Goal: Use online tool/utility: Use online tool/utility

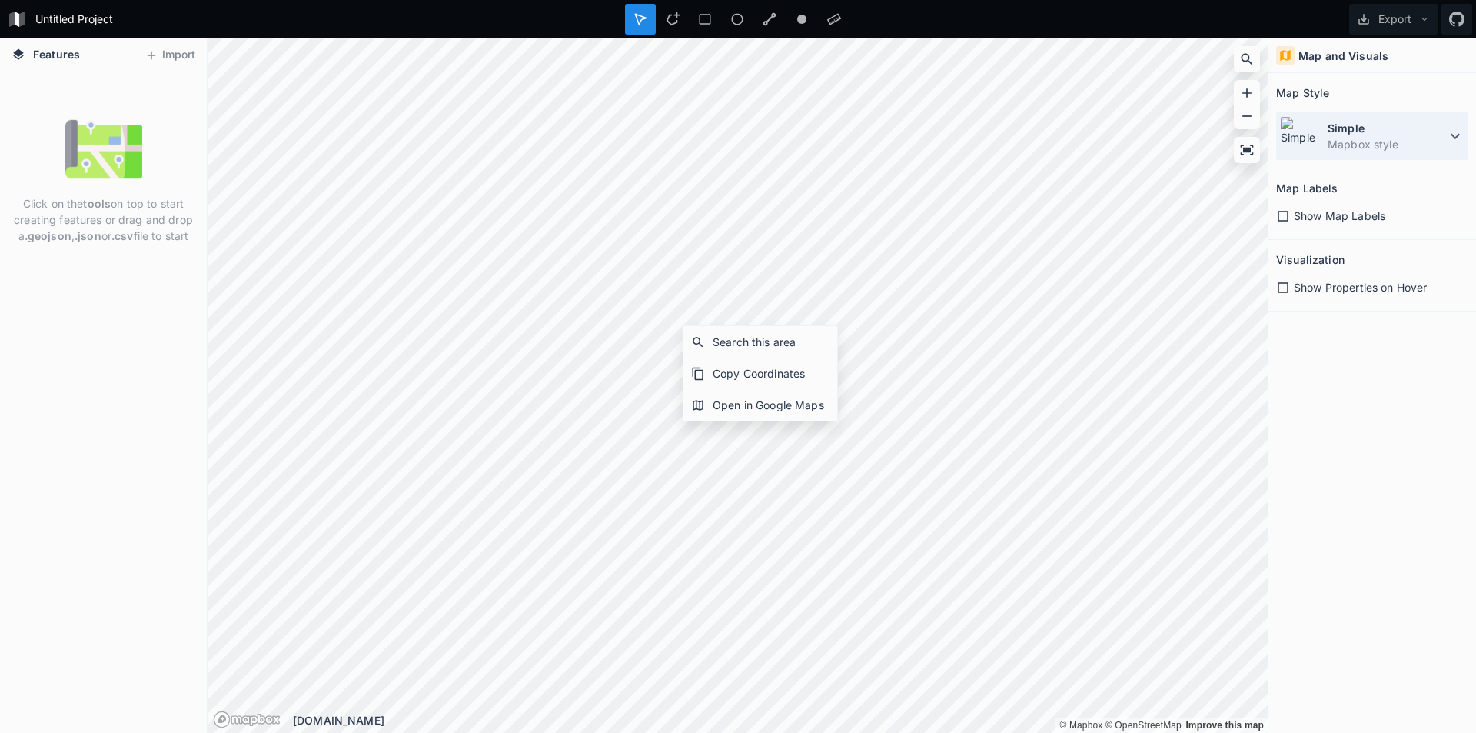
click at [1356, 140] on dd "Mapbox style" at bounding box center [1387, 144] width 118 height 16
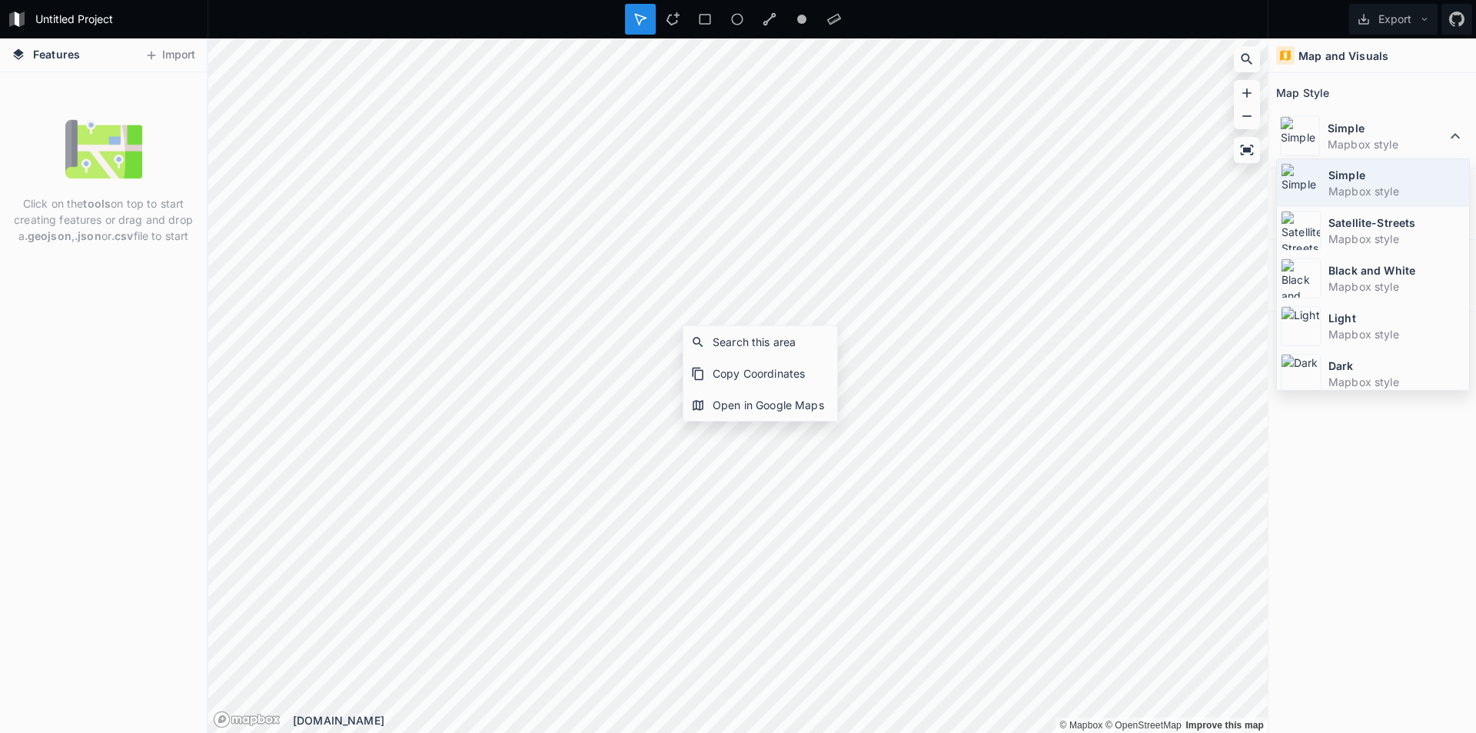
click at [1345, 175] on dt "Simple" at bounding box center [1397, 175] width 137 height 16
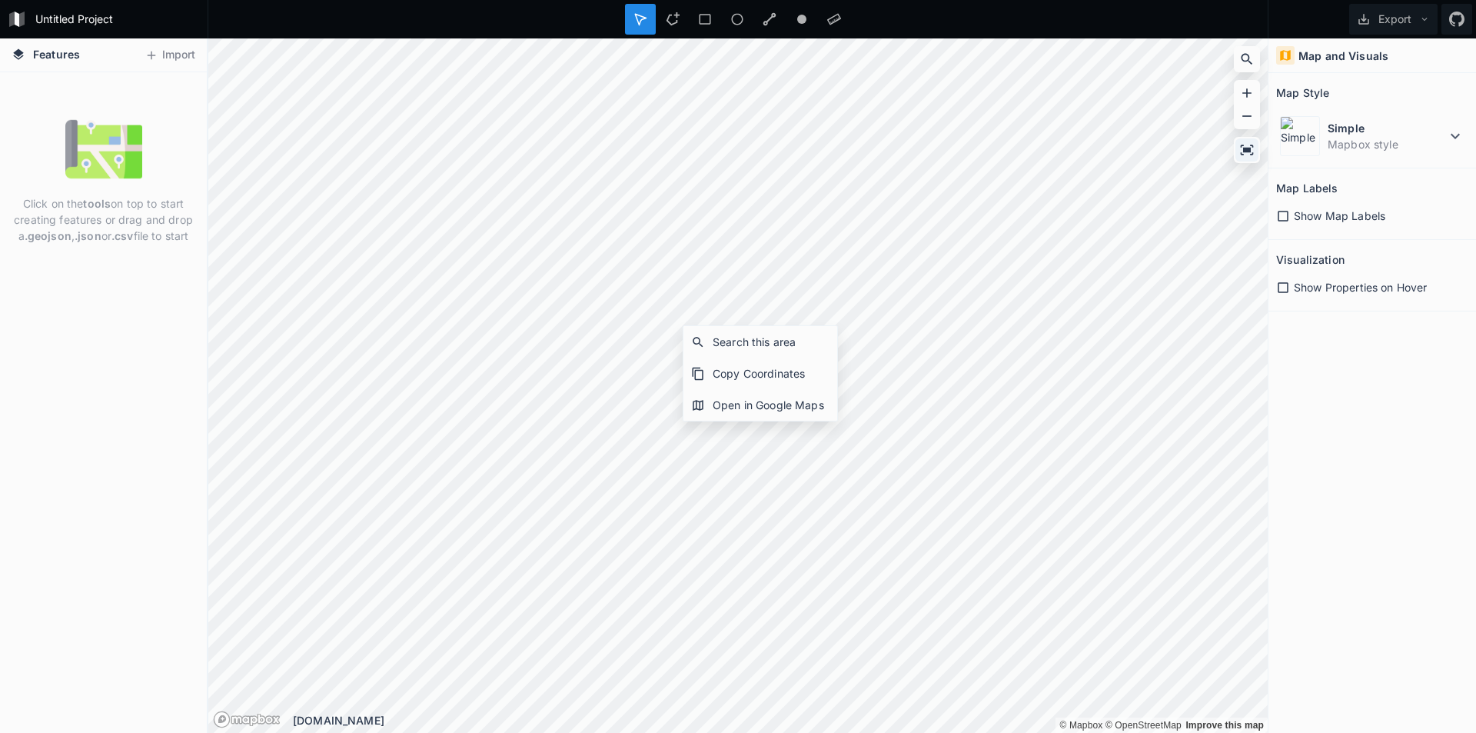
click at [1246, 151] on icon at bounding box center [1247, 150] width 13 height 10
click at [777, 19] on div at bounding box center [769, 19] width 31 height 31
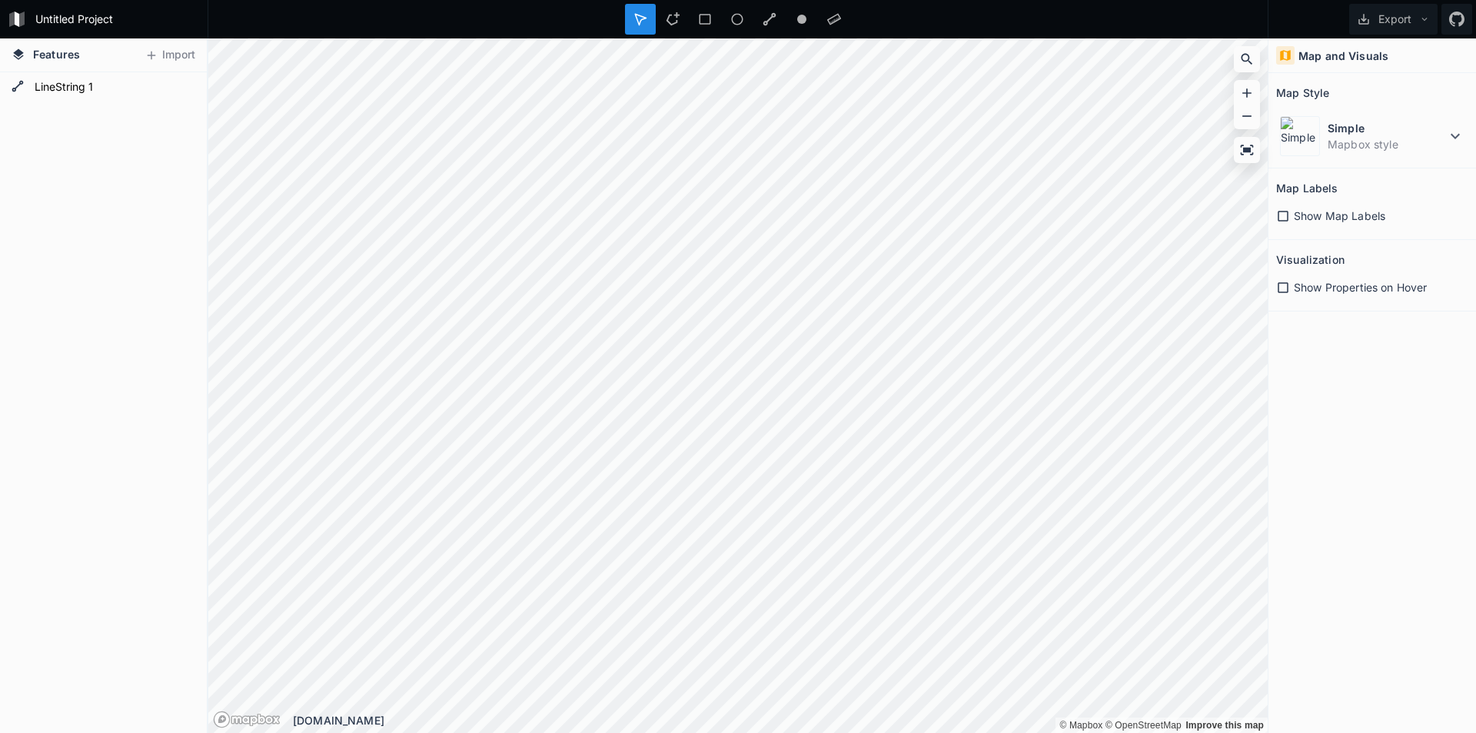
click at [1282, 284] on icon at bounding box center [1283, 288] width 14 height 14
click at [881, 597] on div "Copy Coordinates" at bounding box center [858, 600] width 154 height 32
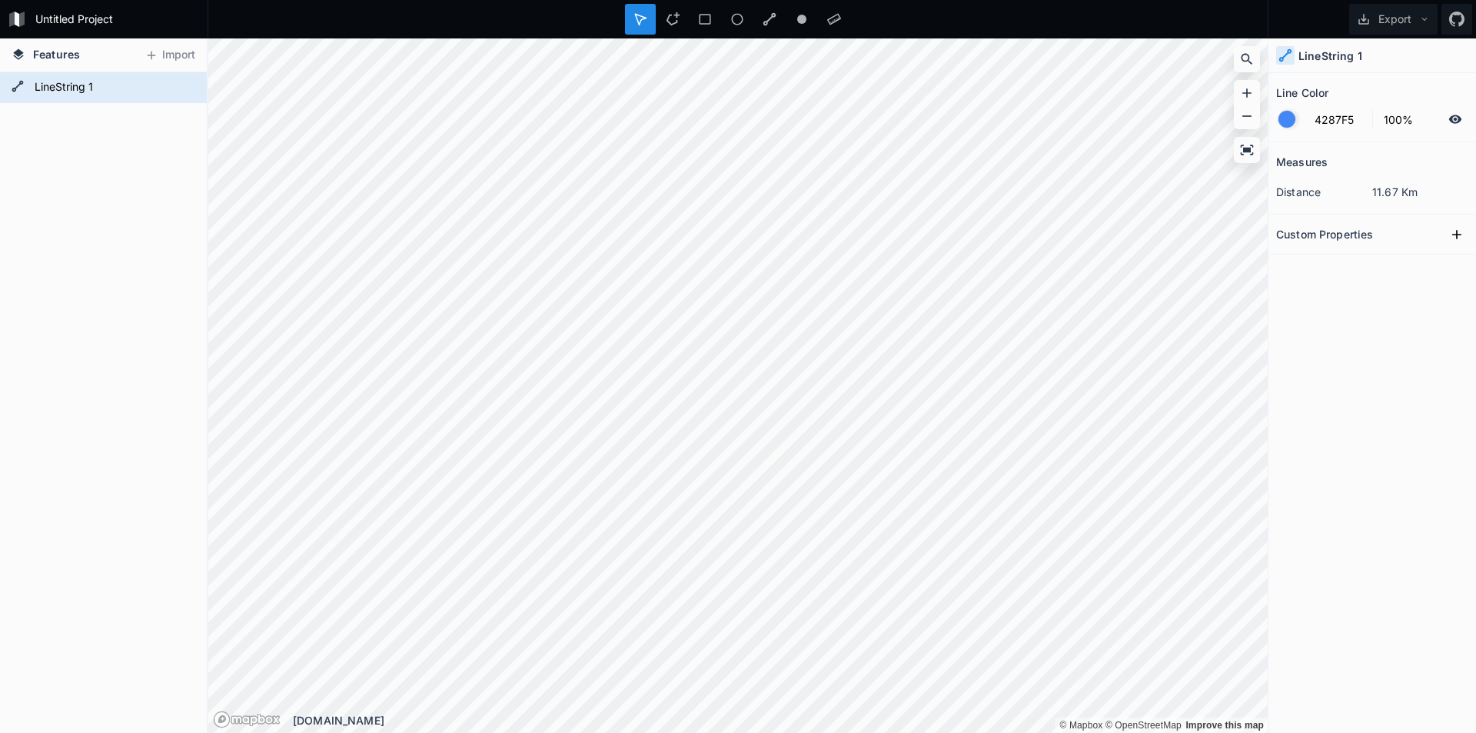
drag, startPoint x: 1332, startPoint y: 51, endPoint x: 1302, endPoint y: 66, distance: 33.7
click at [1332, 52] on h4 "LineString 1" at bounding box center [1331, 56] width 64 height 16
click at [1291, 56] on icon at bounding box center [1286, 55] width 14 height 14
click at [1354, 49] on h4 "LineString 1" at bounding box center [1331, 56] width 64 height 16
click at [128, 494] on div "Features Import LineString 1 © Mapbox © OpenStreetMap Improve this map © Mapbox…" at bounding box center [738, 385] width 1476 height 694
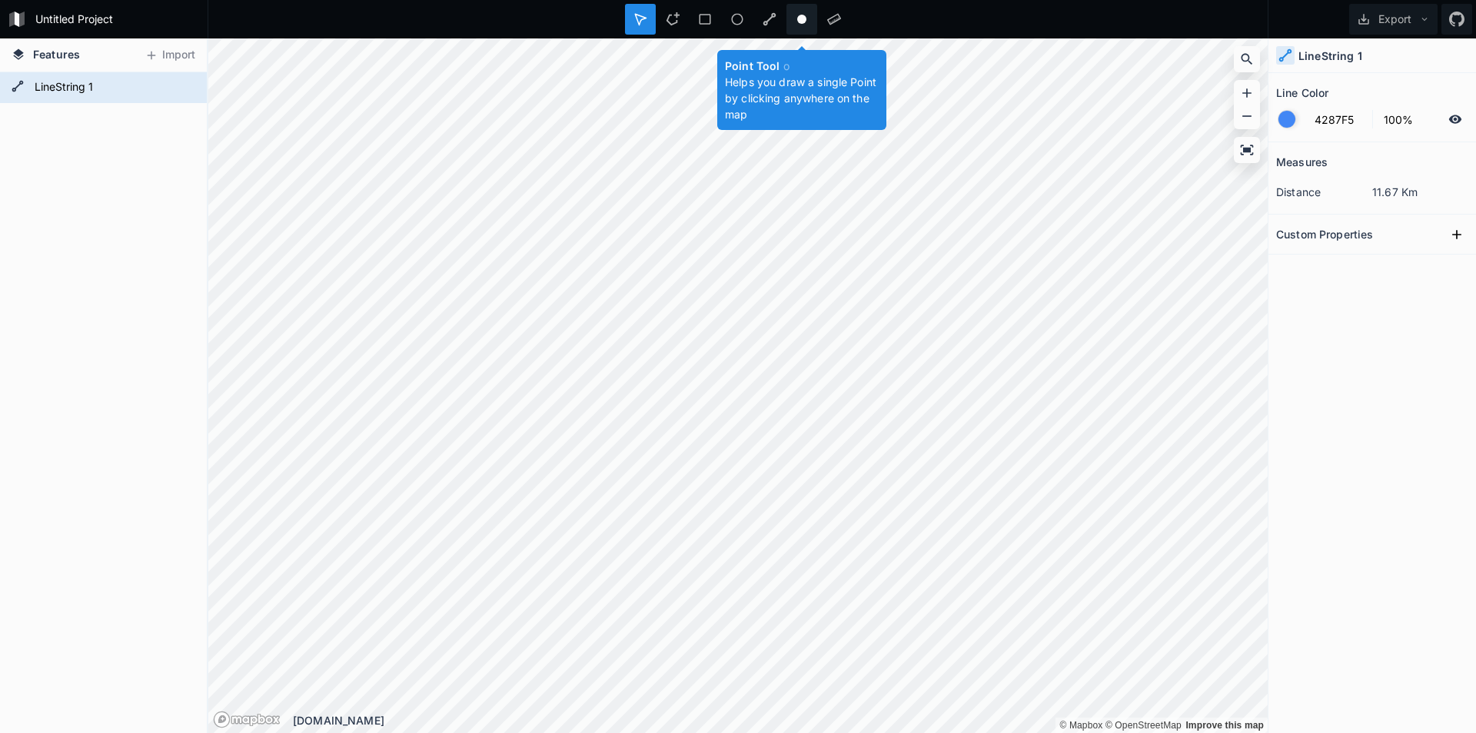
click at [794, 24] on div at bounding box center [802, 19] width 31 height 31
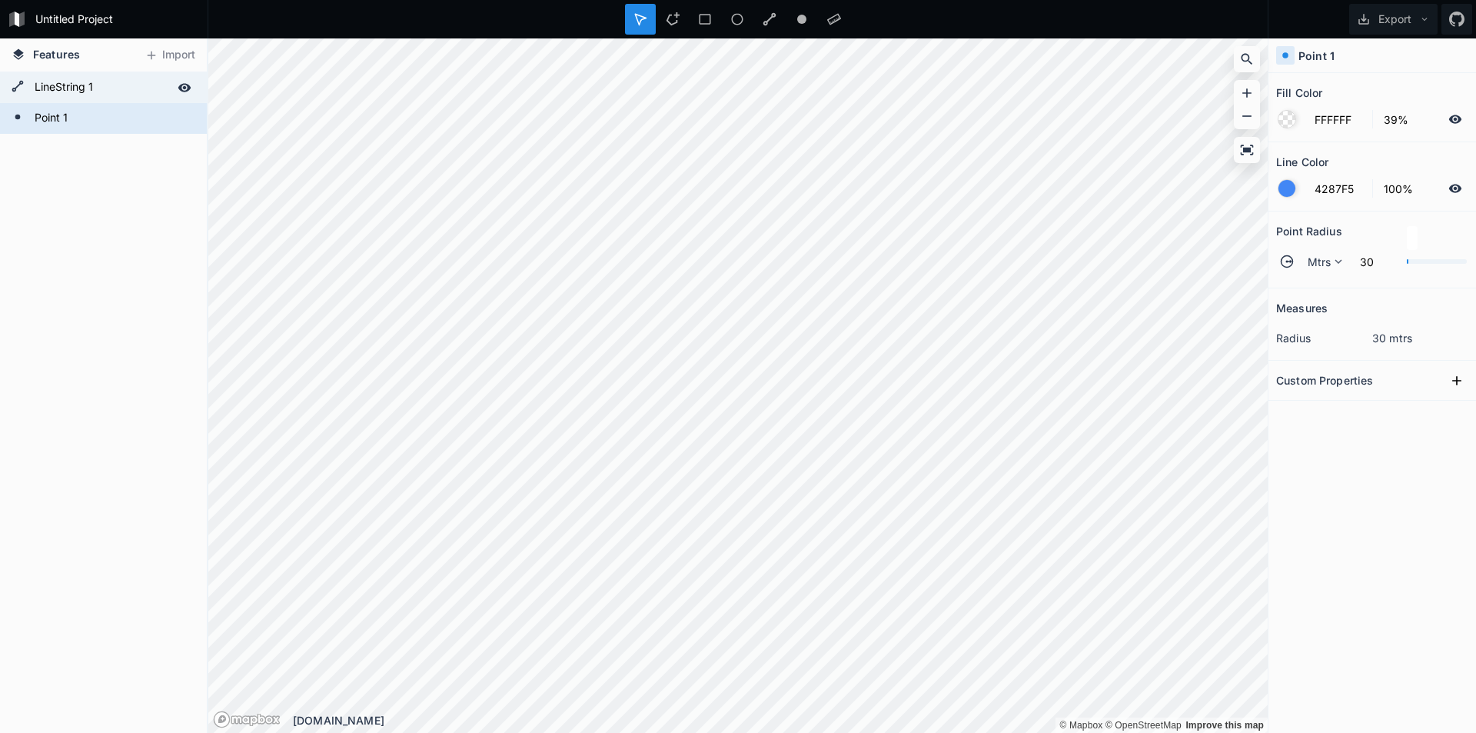
click at [79, 85] on form "LineString 1" at bounding box center [102, 87] width 144 height 23
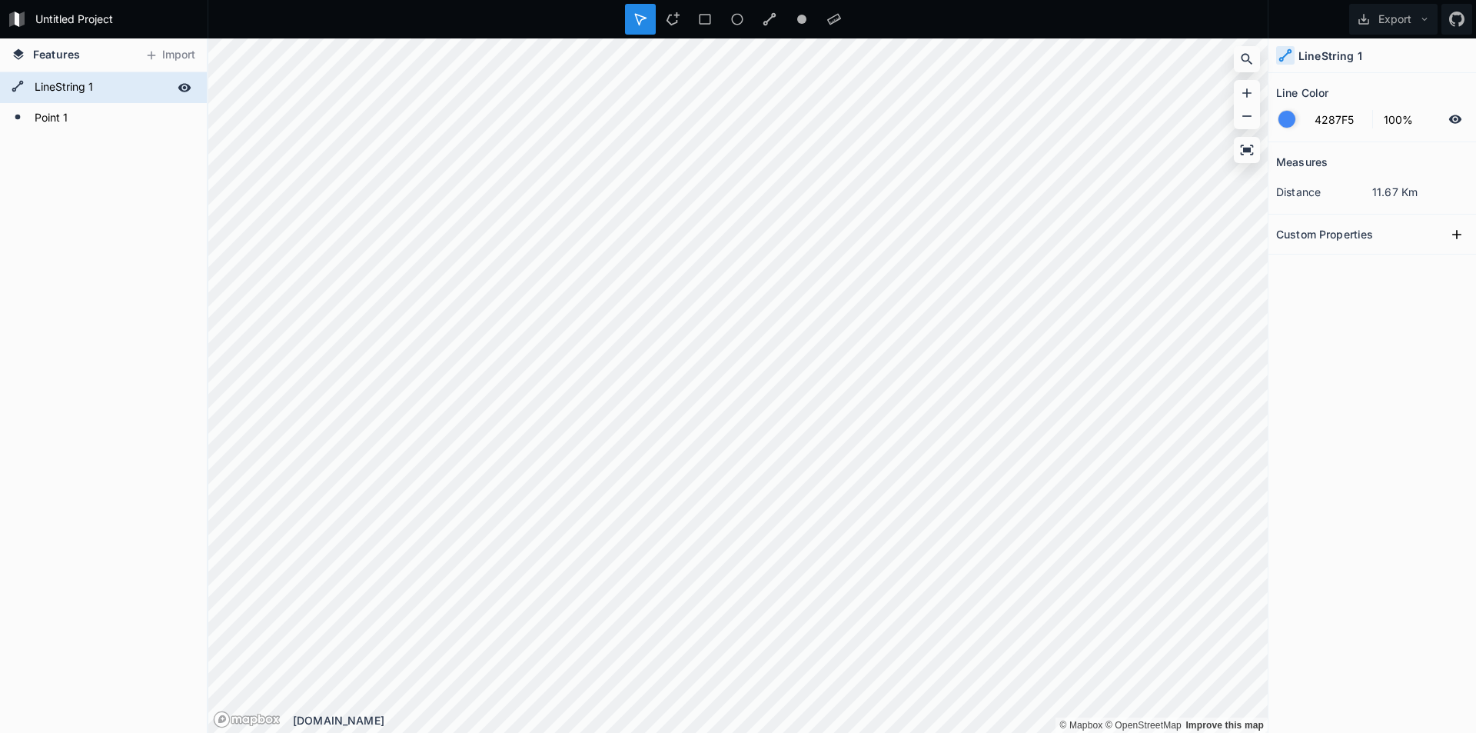
click at [83, 85] on form "LineString 1" at bounding box center [102, 87] width 144 height 23
click at [13, 88] on icon at bounding box center [18, 86] width 12 height 12
click at [15, 86] on icon at bounding box center [18, 86] width 12 height 12
click at [183, 86] on icon at bounding box center [185, 88] width 14 height 14
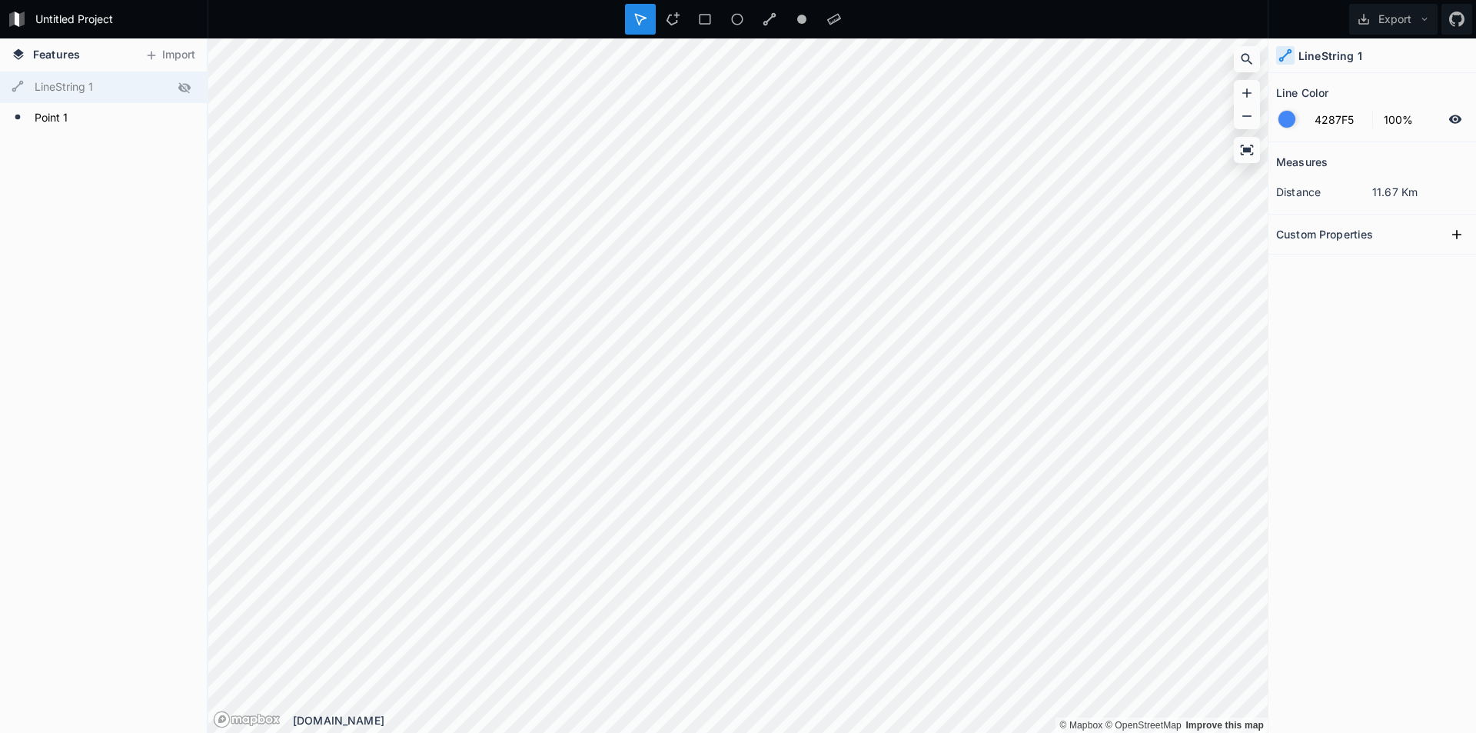
click at [183, 86] on icon at bounding box center [184, 87] width 12 height 11
click at [135, 87] on form "LineString 1" at bounding box center [102, 87] width 144 height 23
click at [58, 121] on form "Point 1" at bounding box center [102, 118] width 144 height 23
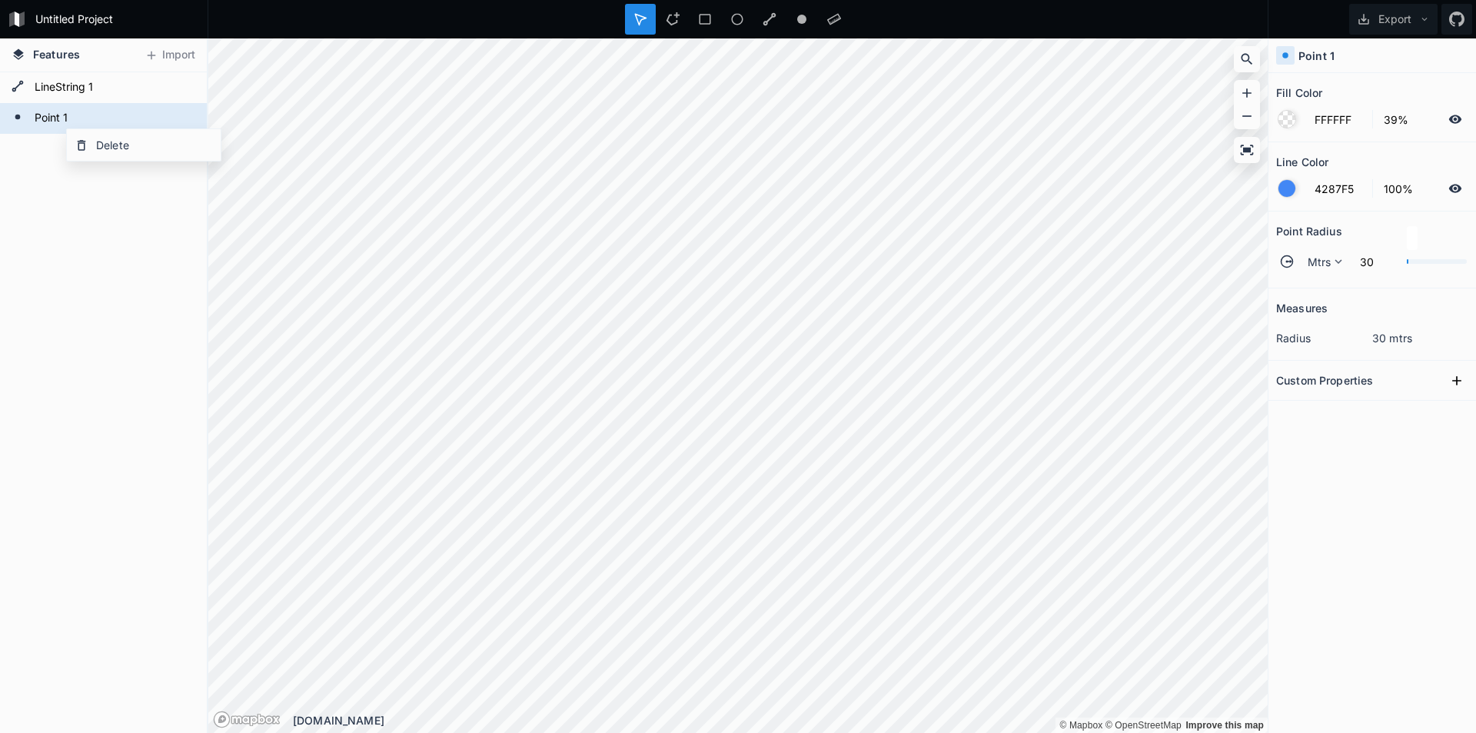
click at [107, 144] on div "Delete" at bounding box center [144, 145] width 154 height 32
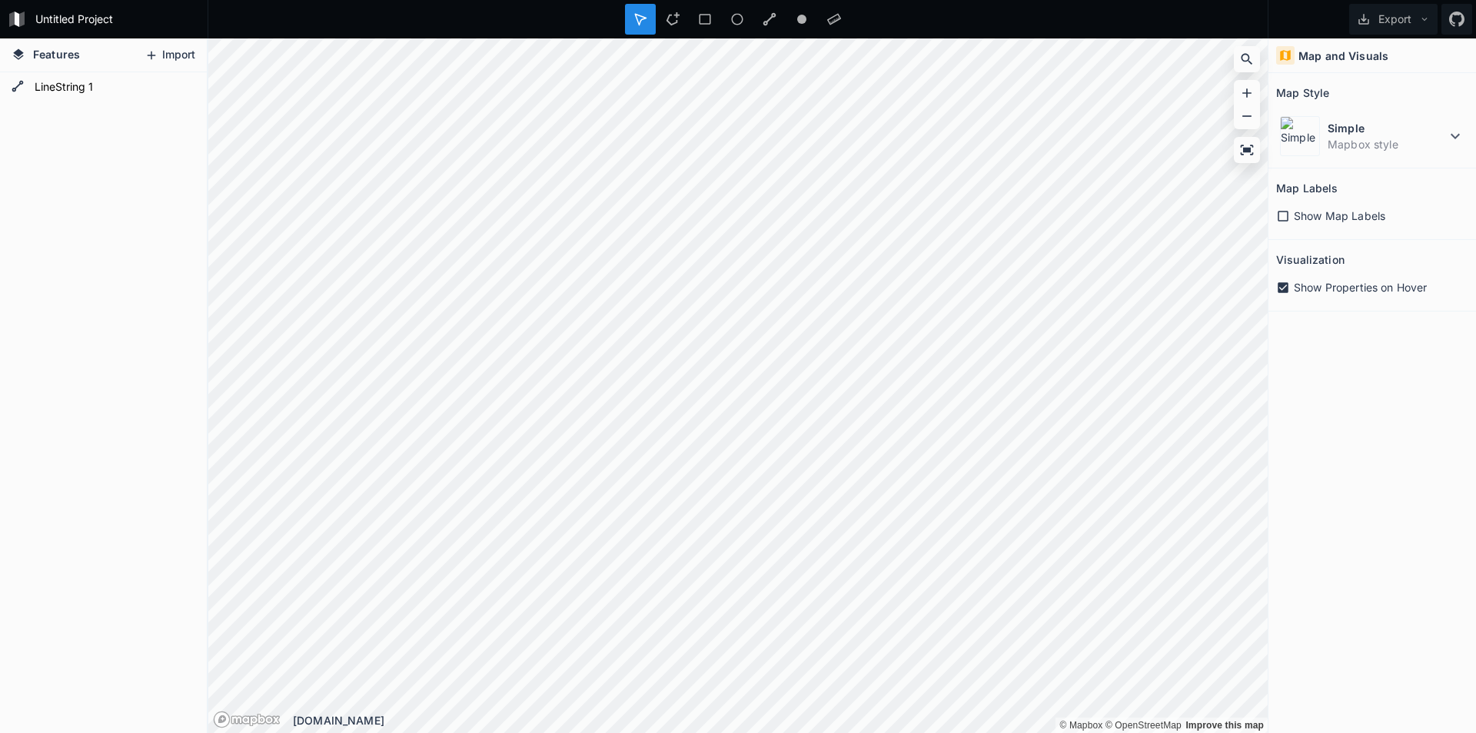
click at [161, 56] on button "Import" at bounding box center [170, 55] width 66 height 25
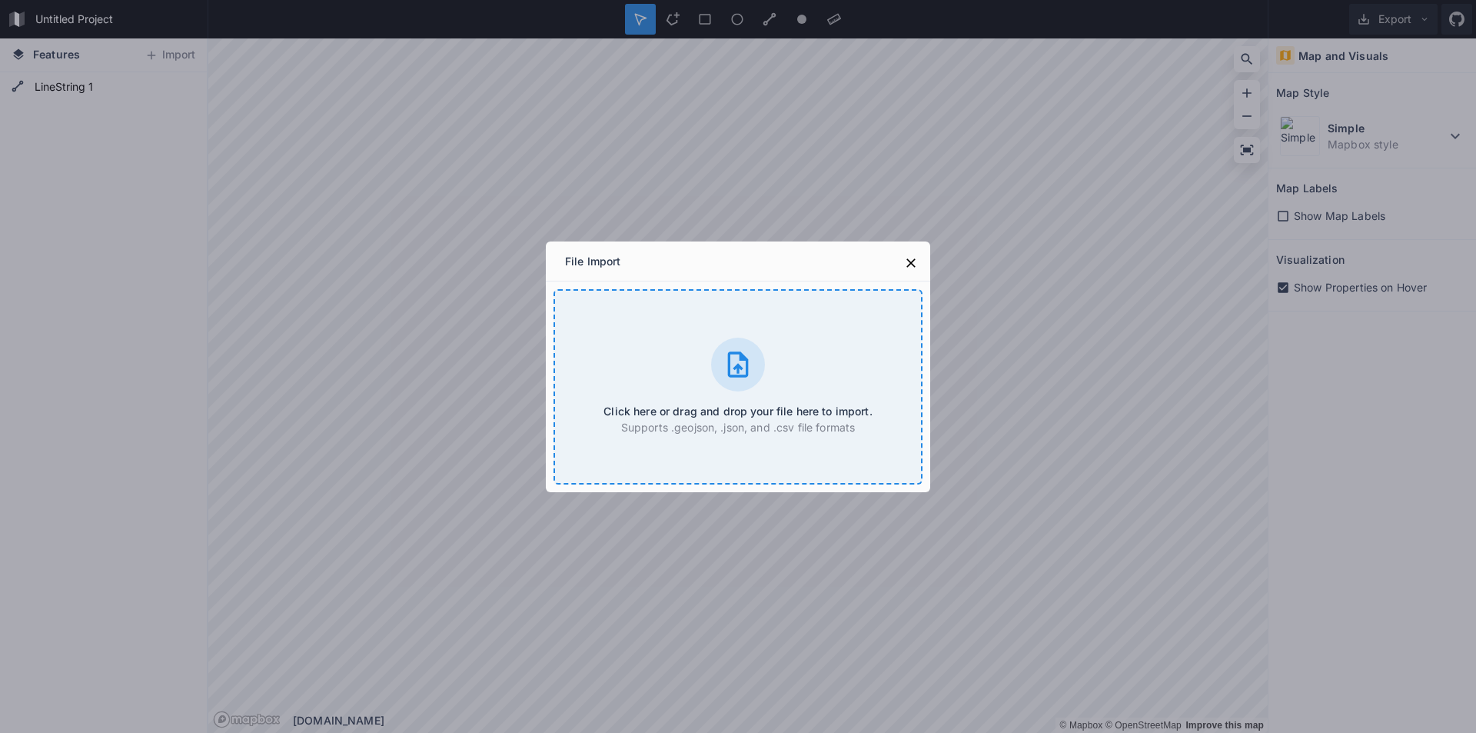
click at [758, 378] on div at bounding box center [738, 365] width 54 height 54
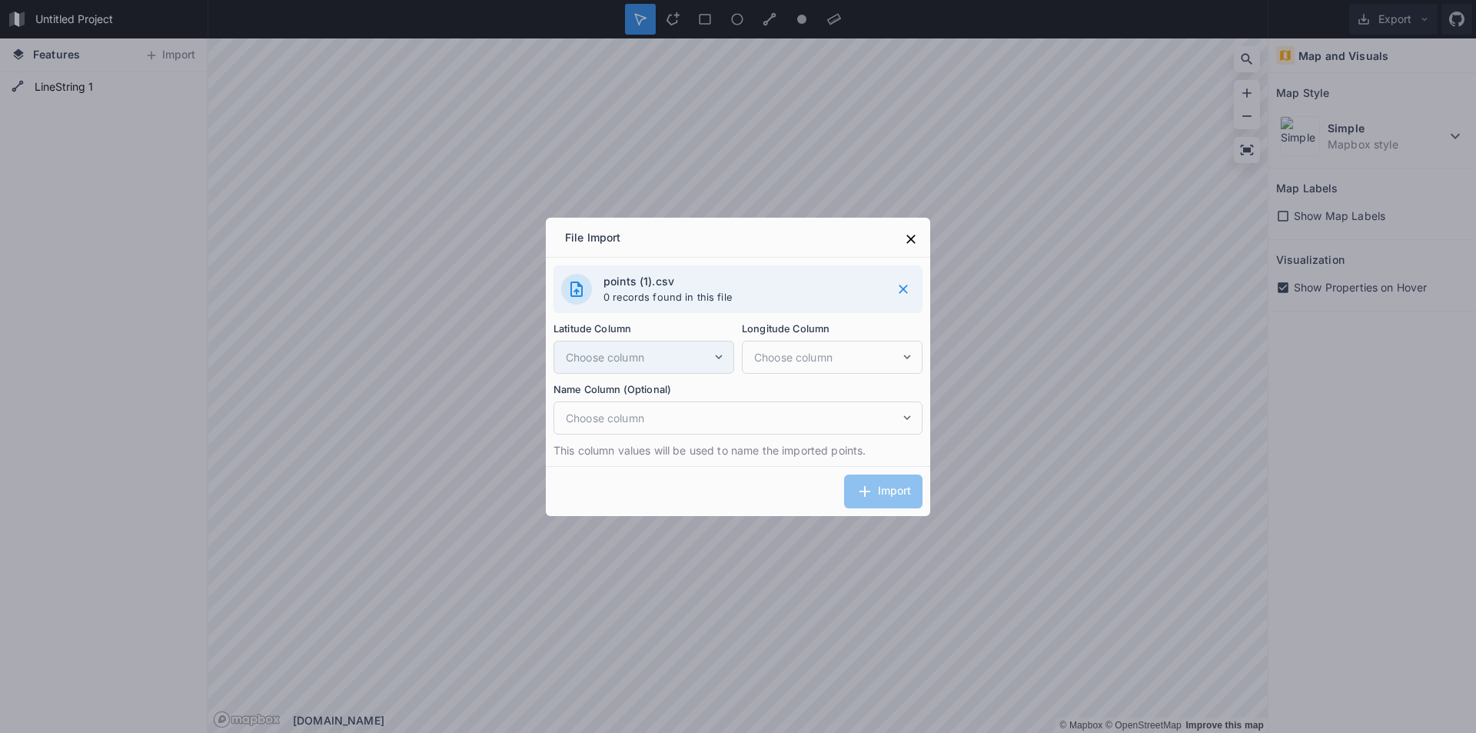
drag, startPoint x: 678, startPoint y: 348, endPoint x: 518, endPoint y: 362, distance: 161.4
click at [677, 348] on div "Choose column" at bounding box center [644, 357] width 181 height 33
click at [711, 355] on span "Choose column" at bounding box center [639, 357] width 146 height 16
click at [714, 354] on icon at bounding box center [719, 357] width 14 height 14
click at [915, 235] on icon at bounding box center [911, 238] width 15 height 15
